Goal: Find specific page/section: Find specific page/section

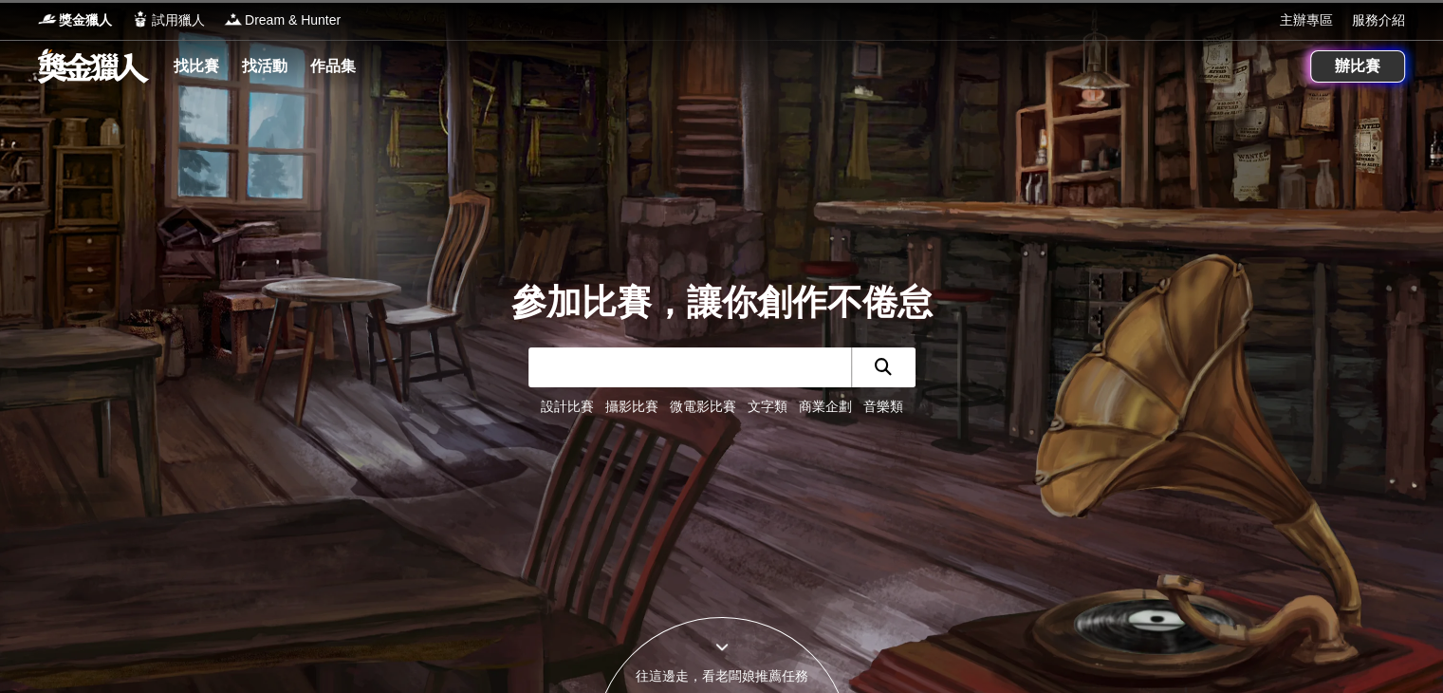
click at [115, 64] on link at bounding box center [93, 65] width 115 height 36
click at [172, 65] on link "找比賽" at bounding box center [196, 66] width 61 height 27
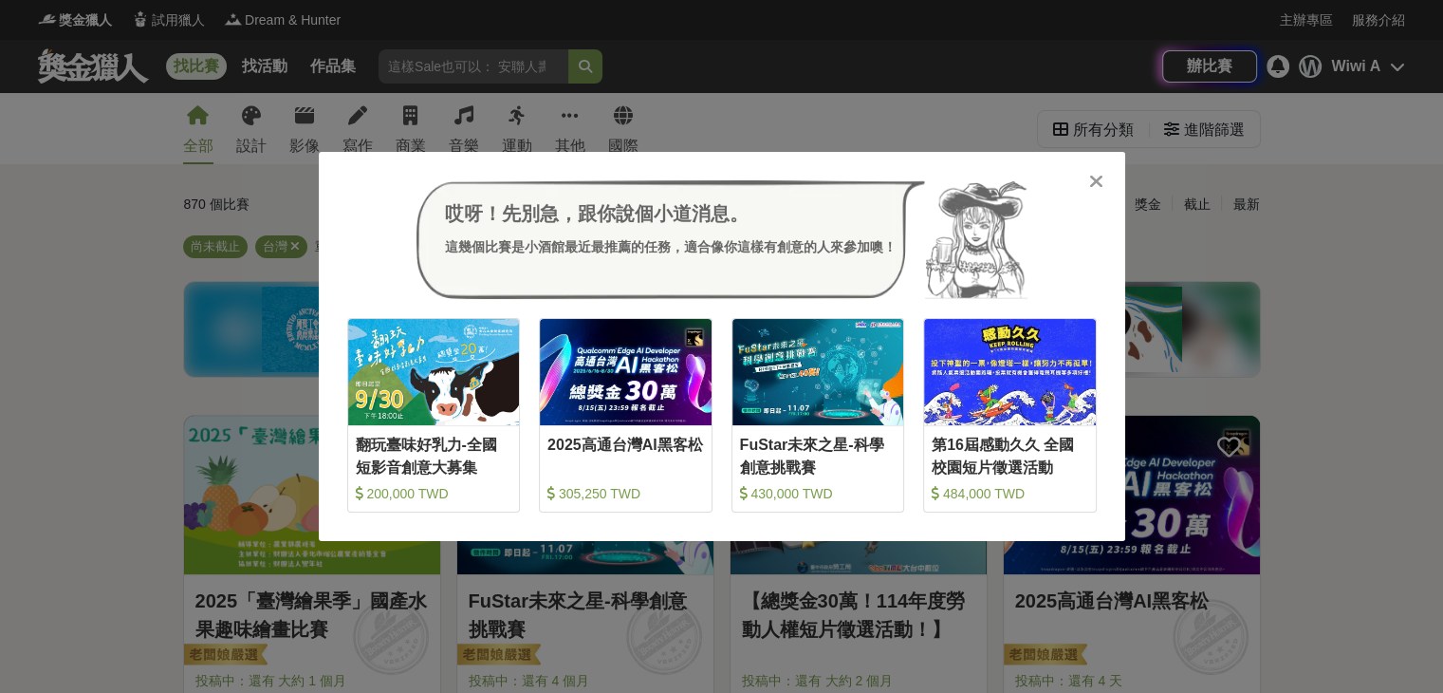
click at [1392, 302] on div "哎呀！先別急，跟你說個小道消息。 這幾個比賽是小酒館最近最推薦的任務，適合像你這樣有創意的人來參加噢！ 收藏 翻玩臺味好乳力-全國短影音創意大募集 200,0…" at bounding box center [721, 346] width 1443 height 693
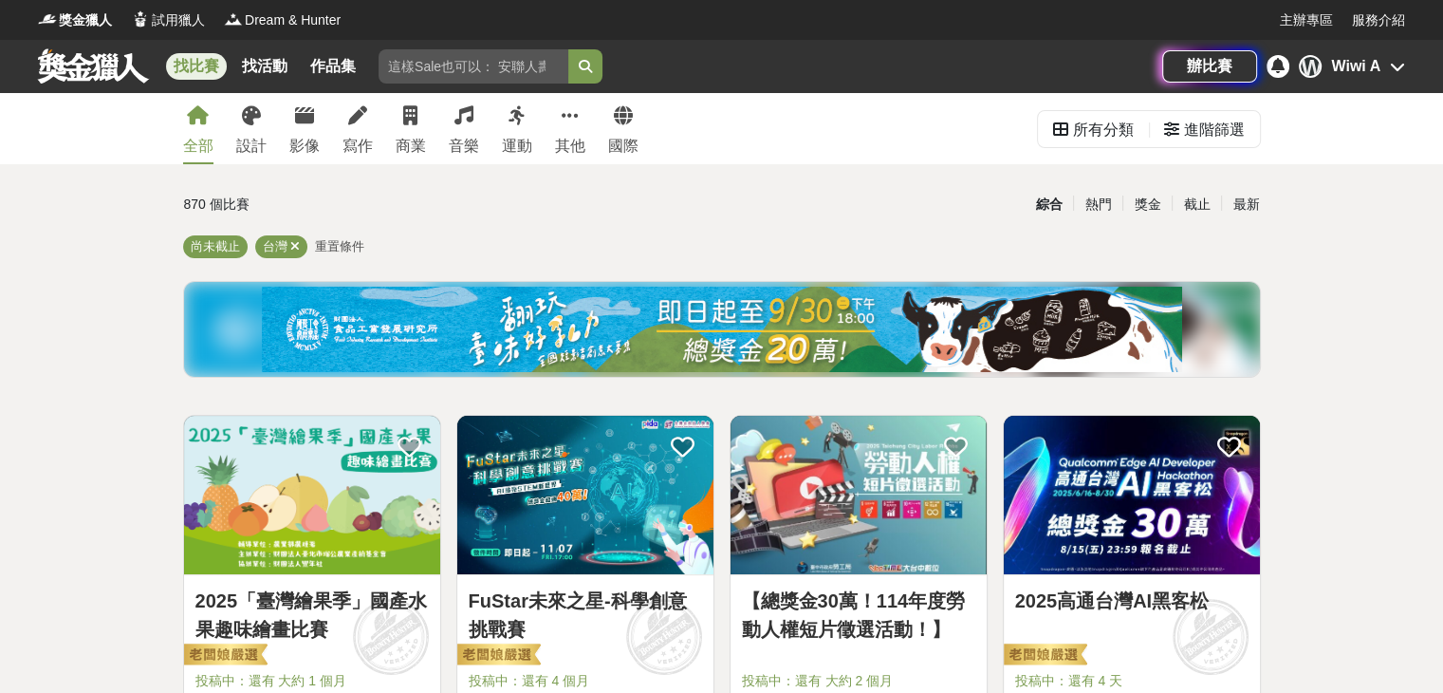
click at [1331, 70] on div "Wiwi A" at bounding box center [1355, 66] width 49 height 23
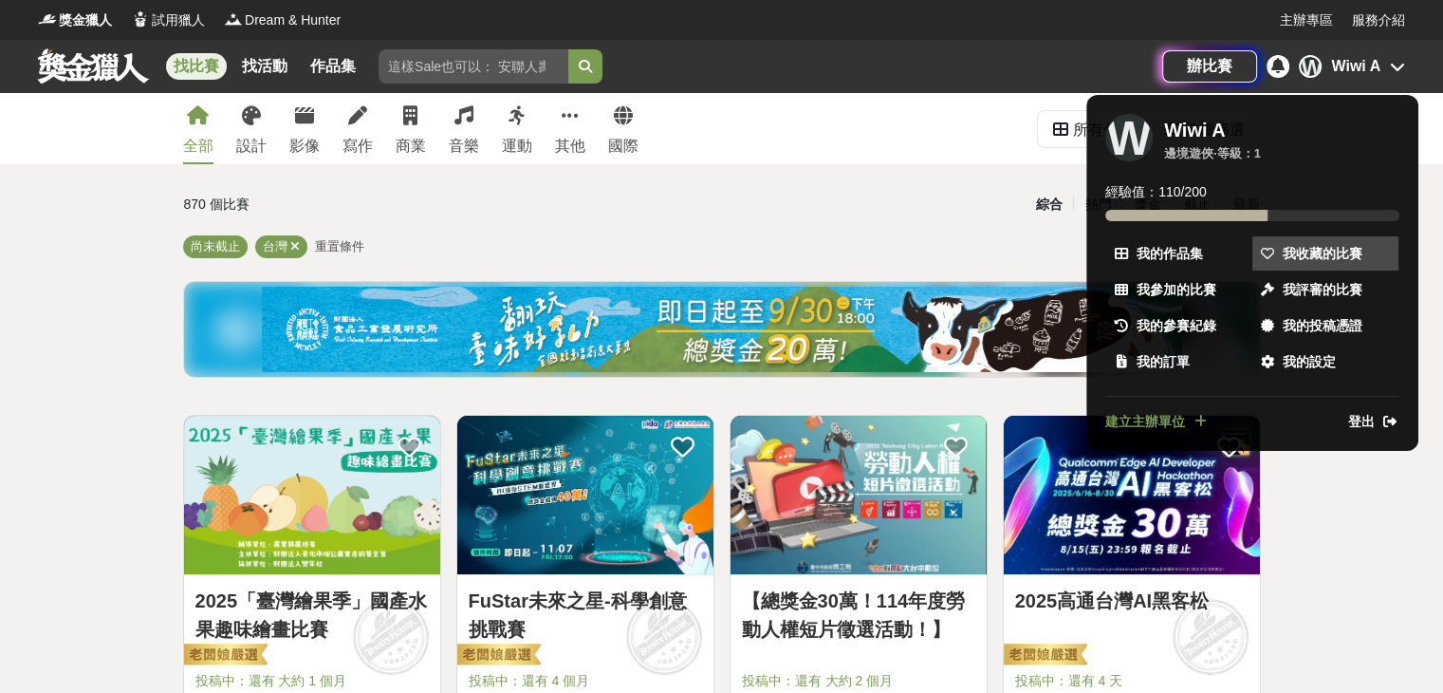
click at [1297, 244] on span "我收藏的比賽" at bounding box center [1323, 254] width 80 height 20
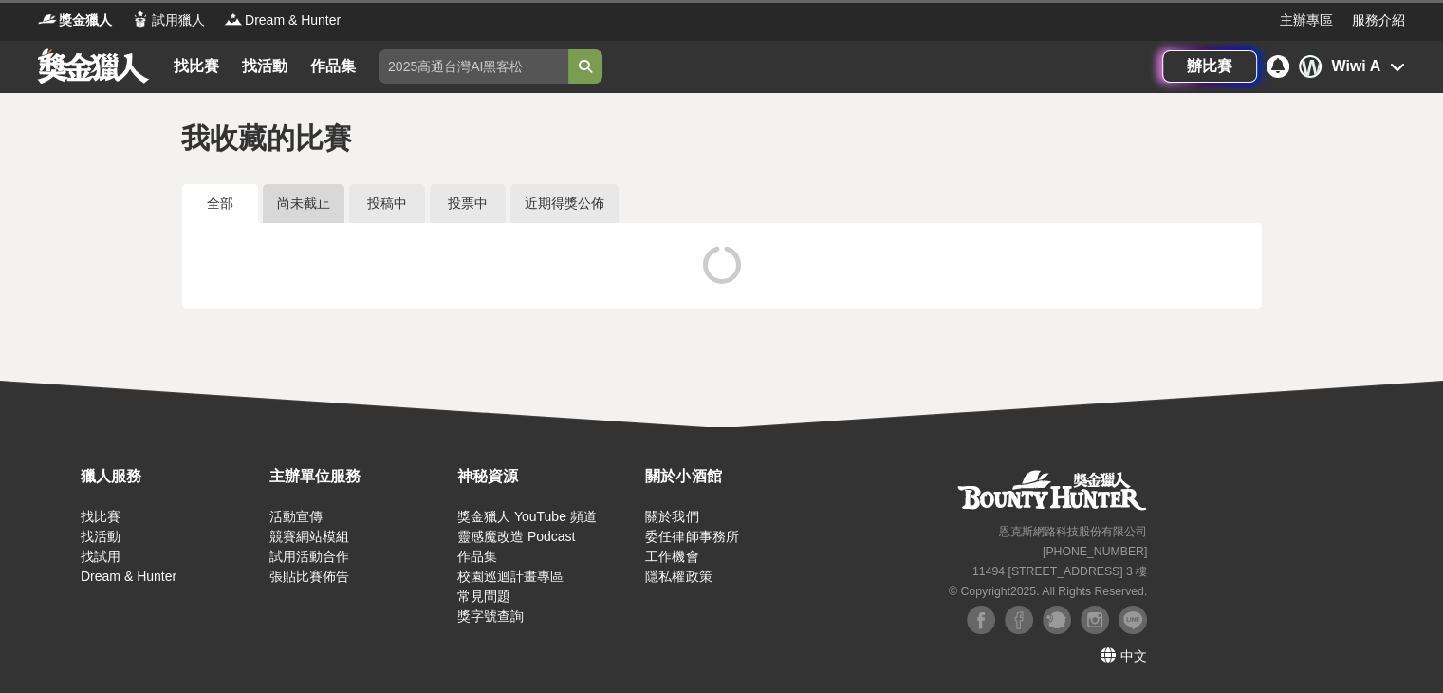
click at [287, 200] on link "尚未截止" at bounding box center [304, 203] width 82 height 39
